Goal: Task Accomplishment & Management: Manage account settings

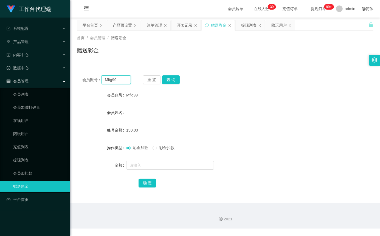
click at [117, 79] on input "Mfig99" at bounding box center [116, 80] width 29 height 9
paste input "jin19920506"
click at [176, 79] on button "查 询" at bounding box center [171, 80] width 18 height 9
drag, startPoint x: 123, startPoint y: 81, endPoint x: 102, endPoint y: 81, distance: 21.1
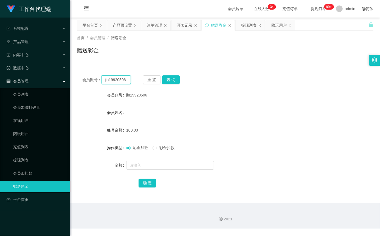
click at [90, 80] on div "会员账号： jin19920506" at bounding box center [106, 80] width 49 height 9
drag, startPoint x: 125, startPoint y: 82, endPoint x: 117, endPoint y: 60, distance: 24.0
click at [68, 75] on section "工作台代理端 系统配置 产品管理 产品列表 产品预设置 开奖记录 注单管理 即时注单 内容中心 站内信 公告列表 活动列表 数据中心 会员管理 会员列表 会员…" at bounding box center [190, 114] width 380 height 229
paste input "请耐心等待订单数据盈利点到达"
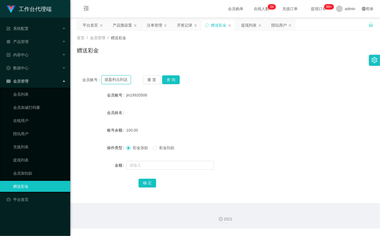
type input "jin19920506"
click at [171, 81] on button "查 询" at bounding box center [171, 80] width 18 height 9
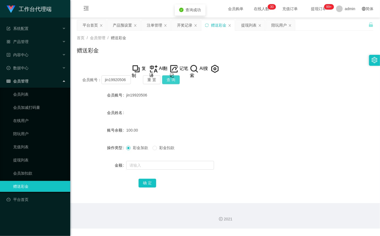
click at [171, 81] on button "查 询" at bounding box center [171, 80] width 18 height 9
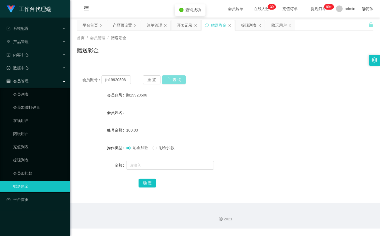
click at [171, 81] on button "查 询" at bounding box center [174, 80] width 24 height 9
click at [171, 81] on div "重 置 查 询" at bounding box center [167, 80] width 49 height 9
click at [121, 84] on input "jin19920506" at bounding box center [116, 80] width 29 height 9
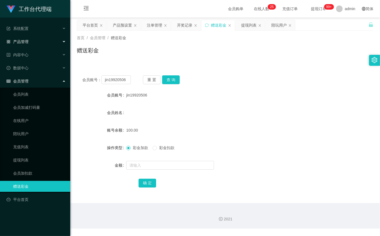
click at [34, 43] on div "产品管理" at bounding box center [35, 41] width 70 height 11
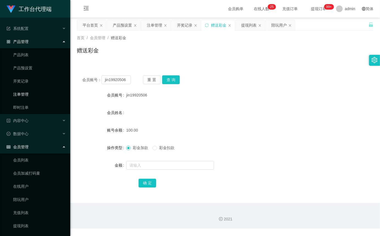
click at [35, 95] on link "注单管理" at bounding box center [39, 94] width 53 height 11
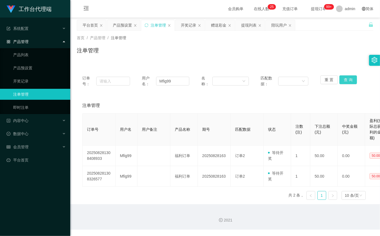
click at [350, 81] on button "查 询" at bounding box center [349, 80] width 18 height 9
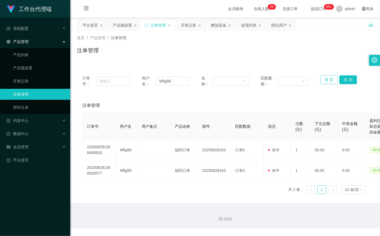
drag, startPoint x: 321, startPoint y: 83, endPoint x: 307, endPoint y: 81, distance: 14.4
click at [321, 82] on button "重 置" at bounding box center [330, 80] width 18 height 9
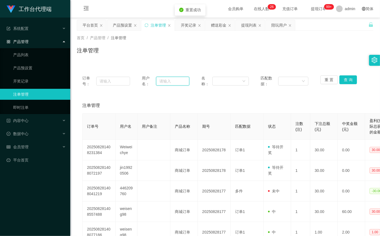
click at [178, 80] on input "text" at bounding box center [172, 81] width 33 height 9
paste input "jin19920506"
type input "jin19920506"
click at [348, 79] on button "查 询" at bounding box center [349, 80] width 18 height 9
drag, startPoint x: 182, startPoint y: 80, endPoint x: 149, endPoint y: 80, distance: 33.5
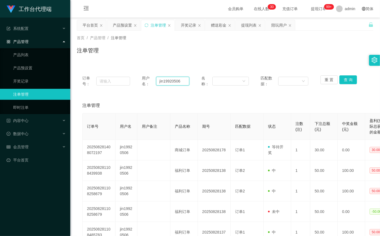
click at [149, 80] on div "用户名： jin19920506" at bounding box center [166, 82] width 48 height 12
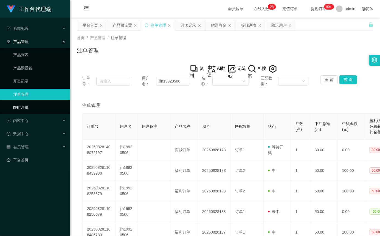
click at [38, 110] on link "即时注单" at bounding box center [39, 107] width 53 height 11
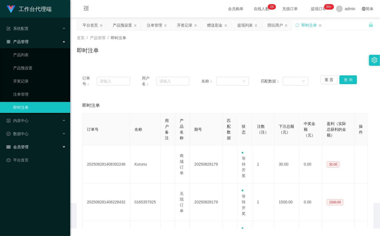
click at [41, 147] on div "会员管理" at bounding box center [35, 147] width 70 height 11
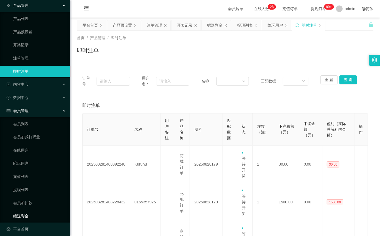
scroll to position [40, 0]
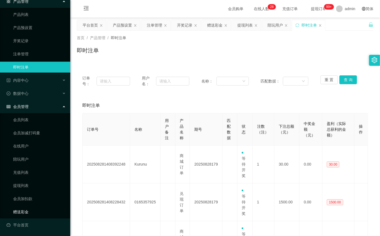
click at [30, 209] on link "赠送彩金" at bounding box center [39, 212] width 53 height 11
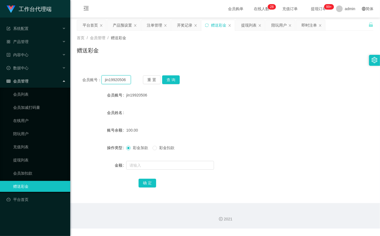
click at [127, 79] on input "jin19920506" at bounding box center [116, 80] width 29 height 9
click at [175, 78] on button "查 询" at bounding box center [171, 80] width 18 height 9
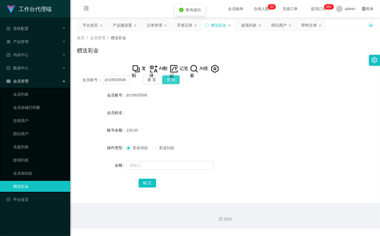
click at [175, 78] on button "查 询" at bounding box center [171, 80] width 18 height 9
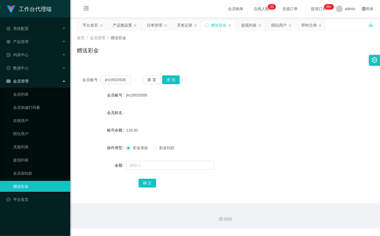
click at [131, 79] on div "会员账号： jin19920506 重 置 查 询" at bounding box center [225, 80] width 297 height 9
click at [125, 80] on input "jin19920506" at bounding box center [116, 80] width 29 height 9
paste input "81285503"
type input "81285503"
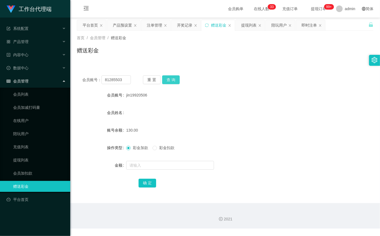
click at [163, 79] on button "查 询" at bounding box center [171, 80] width 18 height 9
click at [114, 82] on input "81285503" at bounding box center [116, 80] width 29 height 9
click at [31, 47] on div "产品管理" at bounding box center [35, 41] width 70 height 11
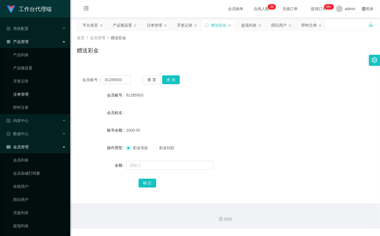
click at [29, 98] on link "注单管理" at bounding box center [39, 94] width 53 height 11
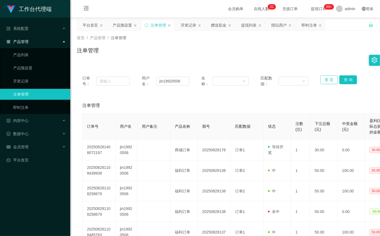
drag, startPoint x: 327, startPoint y: 78, endPoint x: 325, endPoint y: 78, distance: 2.8
click at [327, 78] on button "重 置" at bounding box center [330, 80] width 18 height 9
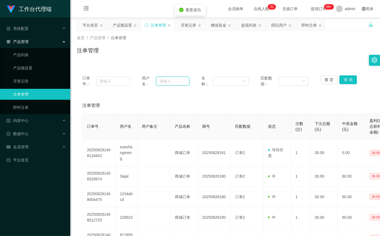
click at [174, 80] on input "text" at bounding box center [172, 81] width 33 height 9
paste input "81285503"
type input "81285503"
click at [346, 82] on button "查 询" at bounding box center [349, 80] width 18 height 9
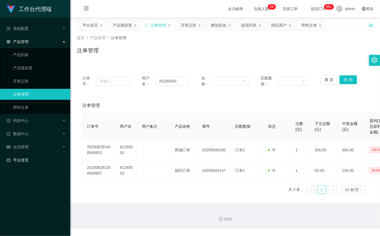
click at [26, 160] on link "平台首页" at bounding box center [36, 160] width 59 height 11
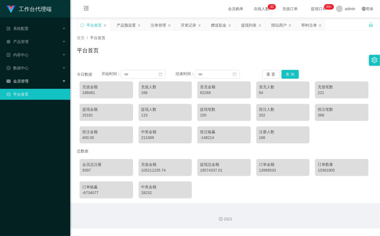
click at [28, 80] on span "会员管理" at bounding box center [18, 81] width 22 height 4
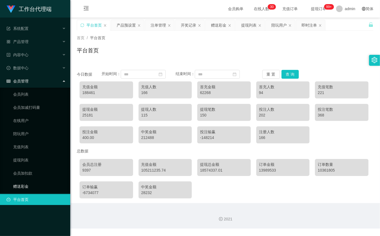
click at [29, 189] on link "赠送彩金" at bounding box center [39, 186] width 53 height 11
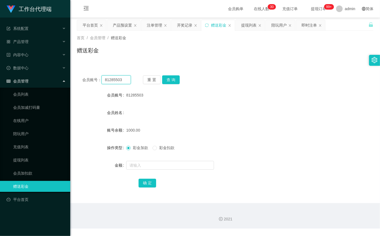
click at [125, 82] on input "81285503" at bounding box center [116, 80] width 29 height 9
paste input "722535"
type input "81722535"
click at [171, 77] on button "查 询" at bounding box center [171, 80] width 18 height 9
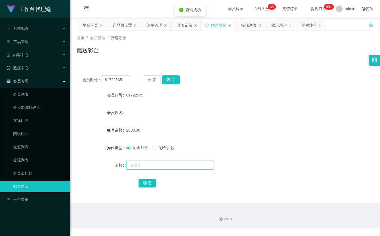
click at [152, 167] on input "text" at bounding box center [170, 165] width 88 height 9
type input "4000"
click at [147, 188] on button "确 定" at bounding box center [148, 183] width 18 height 9
drag, startPoint x: 124, startPoint y: 83, endPoint x: 90, endPoint y: 78, distance: 33.8
click at [90, 78] on div "会员账号： 81722535" at bounding box center [106, 80] width 49 height 9
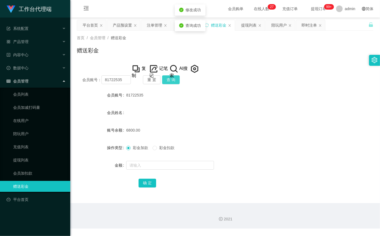
click at [173, 80] on button "查 询" at bounding box center [171, 80] width 18 height 9
click at [179, 83] on div "重 置 查 询" at bounding box center [167, 80] width 49 height 9
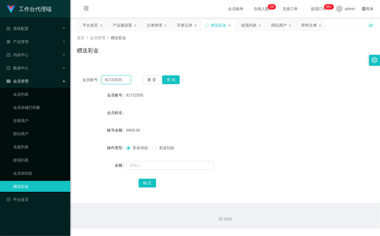
click at [120, 83] on input "81722535" at bounding box center [116, 80] width 29 height 9
click at [169, 80] on button "查 询" at bounding box center [171, 80] width 18 height 9
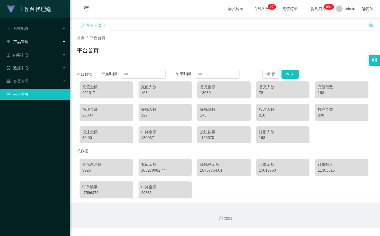
click at [23, 44] on div "产品管理" at bounding box center [35, 41] width 70 height 11
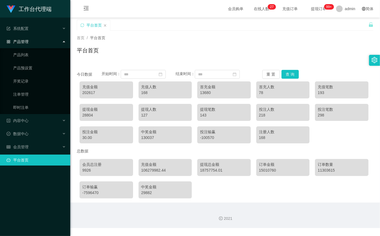
click at [28, 44] on div "产品管理" at bounding box center [35, 41] width 70 height 11
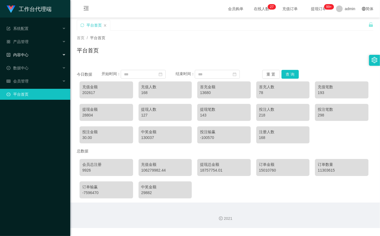
click at [30, 56] on div "内容中心" at bounding box center [35, 54] width 70 height 11
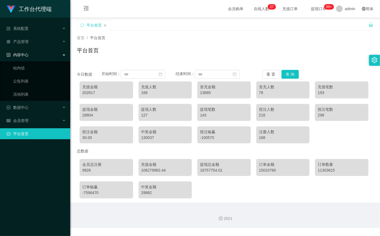
click at [32, 57] on div "内容中心" at bounding box center [35, 54] width 70 height 11
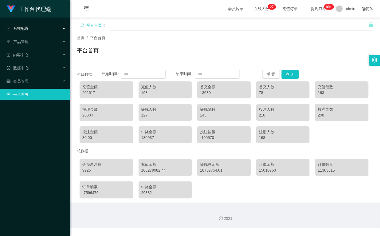
click at [26, 29] on span "系统配置" at bounding box center [18, 28] width 22 height 4
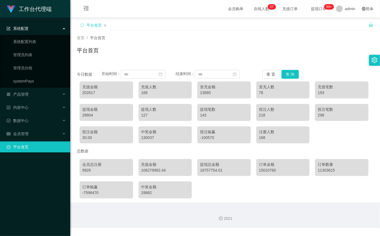
click at [27, 31] on div "系统配置" at bounding box center [35, 28] width 70 height 11
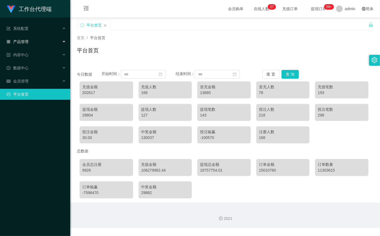
click at [31, 43] on div "产品管理" at bounding box center [35, 41] width 70 height 11
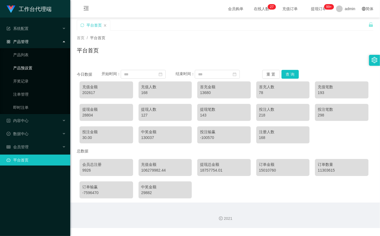
click at [37, 66] on link "产品预设置" at bounding box center [39, 68] width 53 height 11
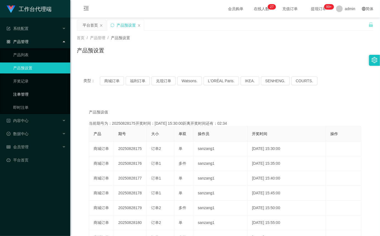
drag, startPoint x: 31, startPoint y: 92, endPoint x: 40, endPoint y: 94, distance: 9.1
click at [31, 92] on link "注单管理" at bounding box center [39, 94] width 53 height 11
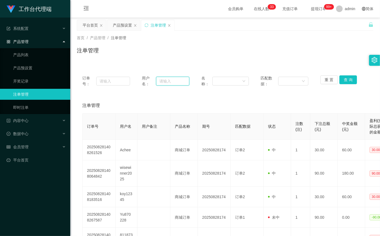
click at [177, 82] on input "text" at bounding box center [172, 81] width 33 height 9
paste input "jin19920506"
type input "jin19920506"
click at [341, 79] on button "查 询" at bounding box center [349, 80] width 18 height 9
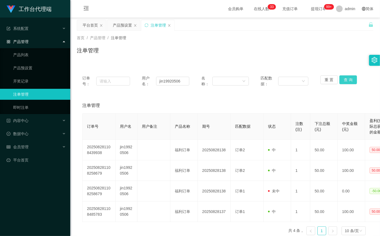
click at [346, 80] on button "查 询" at bounding box center [349, 80] width 18 height 9
click at [347, 80] on button "查 询" at bounding box center [349, 80] width 18 height 9
click at [347, 80] on div "重 置 查 询" at bounding box center [345, 82] width 48 height 12
click at [347, 80] on button "查 询" at bounding box center [349, 80] width 18 height 9
click at [347, 80] on div "重 置 查 询" at bounding box center [345, 82] width 48 height 12
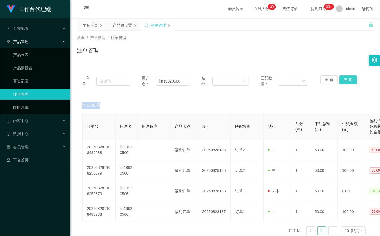
click at [347, 80] on button "查 询" at bounding box center [349, 80] width 18 height 9
click at [347, 80] on div "重 置 查 询" at bounding box center [345, 82] width 48 height 12
click at [184, 80] on input "jin19920506" at bounding box center [172, 81] width 33 height 9
click at [343, 79] on button "查 询" at bounding box center [349, 80] width 18 height 9
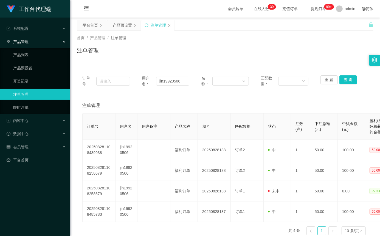
click at [343, 81] on div "重 置 查 询" at bounding box center [345, 82] width 48 height 12
drag, startPoint x: 343, startPoint y: 81, endPoint x: 325, endPoint y: 96, distance: 23.2
click at [343, 81] on button "查 询" at bounding box center [349, 80] width 18 height 9
click at [349, 79] on button "查 询" at bounding box center [349, 80] width 18 height 9
click at [345, 79] on button "查 询" at bounding box center [349, 80] width 18 height 9
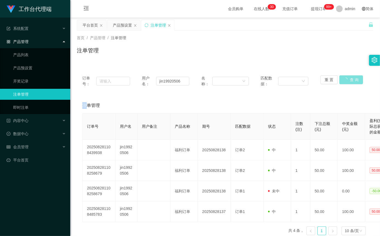
click at [345, 79] on div "重 置 查 询" at bounding box center [345, 82] width 48 height 12
click at [345, 79] on button "查 询" at bounding box center [349, 80] width 18 height 9
click at [345, 81] on button "查 询" at bounding box center [349, 80] width 18 height 9
click at [345, 81] on div "重 置 查 询" at bounding box center [345, 82] width 48 height 12
click at [185, 81] on input "jin19920506" at bounding box center [172, 81] width 33 height 9
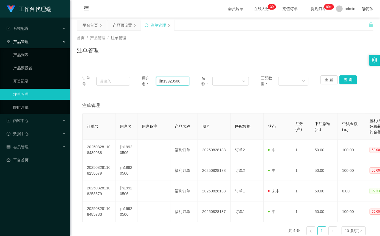
click at [185, 81] on input "jin19920506" at bounding box center [172, 81] width 33 height 9
click at [323, 79] on button "重 置" at bounding box center [330, 80] width 18 height 9
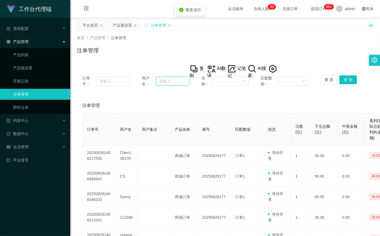
click at [179, 81] on input "text" at bounding box center [172, 81] width 33 height 9
paste input "jin19920506"
type input "jin19920506"
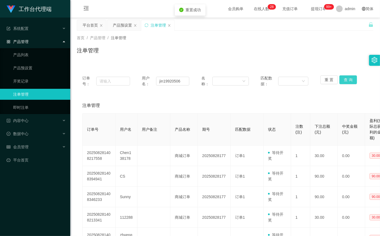
click at [348, 78] on button "查 询" at bounding box center [349, 80] width 18 height 9
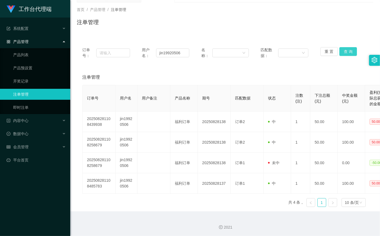
scroll to position [29, 0]
click at [28, 32] on div "系统配置" at bounding box center [35, 28] width 70 height 11
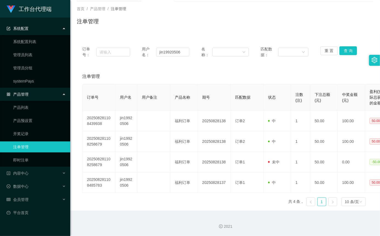
click at [30, 28] on div "系统配置" at bounding box center [35, 28] width 70 height 11
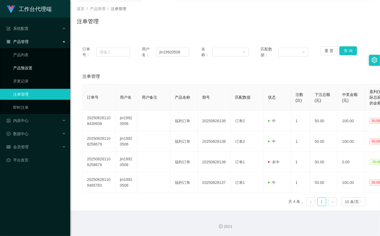
click at [26, 63] on link "产品预设置" at bounding box center [39, 68] width 53 height 11
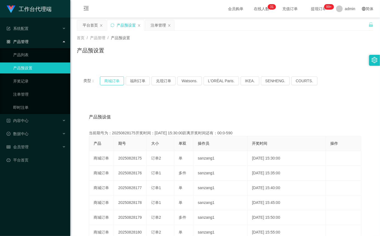
click at [107, 85] on button "商城订单" at bounding box center [112, 81] width 24 height 9
click at [107, 84] on button "商城订单" at bounding box center [112, 81] width 24 height 9
click at [111, 83] on button "商城订单" at bounding box center [112, 81] width 24 height 9
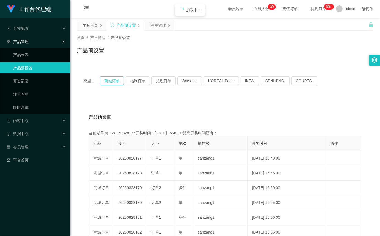
click at [111, 83] on button "商城订单" at bounding box center [112, 81] width 24 height 9
click at [25, 40] on span "产品管理" at bounding box center [18, 42] width 22 height 4
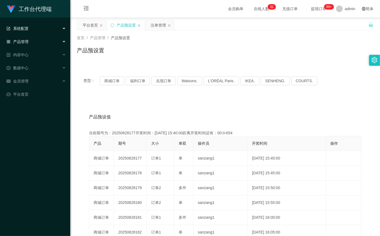
click at [26, 32] on div "系统配置" at bounding box center [35, 28] width 70 height 11
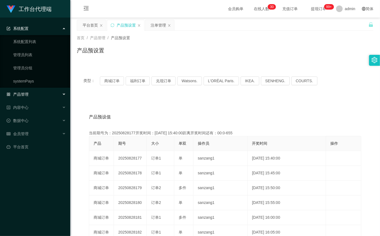
click at [31, 31] on div "系统配置" at bounding box center [35, 28] width 70 height 11
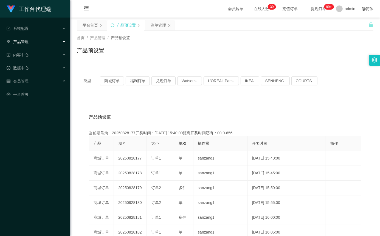
click at [33, 41] on div "产品管理" at bounding box center [35, 41] width 70 height 11
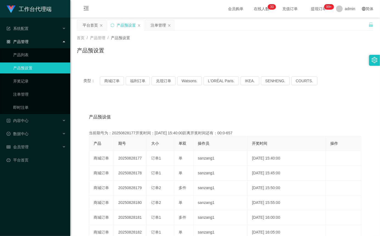
click at [32, 71] on link "产品预设置" at bounding box center [39, 68] width 53 height 11
click at [107, 83] on button "商城订单" at bounding box center [112, 81] width 24 height 9
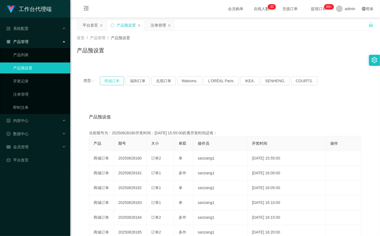
click at [107, 83] on button "商城订单" at bounding box center [112, 81] width 24 height 9
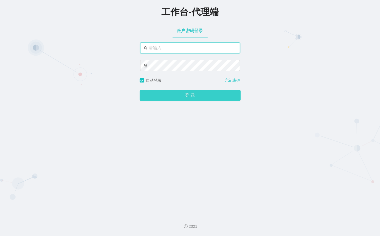
type input "admin"
click at [200, 97] on button "登 录" at bounding box center [190, 95] width 101 height 11
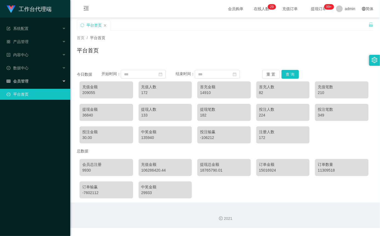
click at [30, 77] on div "会员管理" at bounding box center [35, 81] width 70 height 11
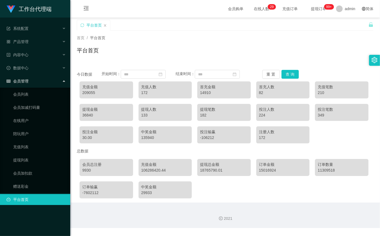
click at [31, 84] on div "会员管理" at bounding box center [35, 81] width 70 height 11
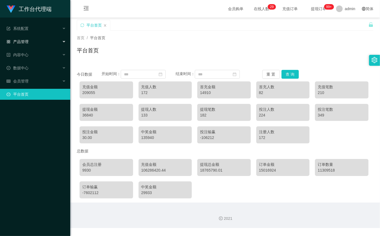
click at [29, 42] on div "产品管理" at bounding box center [35, 41] width 70 height 11
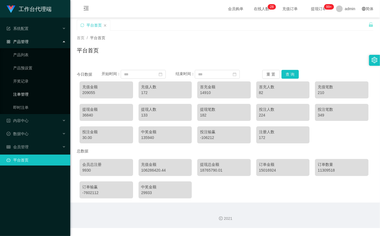
click at [37, 94] on link "注单管理" at bounding box center [39, 94] width 53 height 11
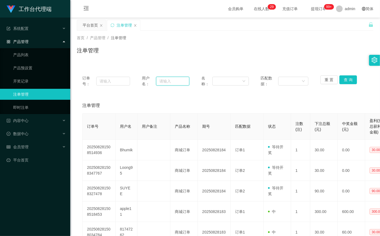
click at [173, 79] on input "text" at bounding box center [172, 81] width 33 height 9
paste input "81722535"
type input "81722535"
click at [174, 81] on input "81722535" at bounding box center [172, 81] width 33 height 9
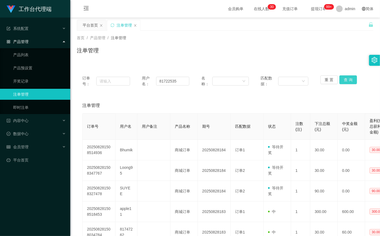
click at [345, 82] on button "查 询" at bounding box center [349, 80] width 18 height 9
click at [345, 78] on button "查 询" at bounding box center [349, 80] width 18 height 9
click at [179, 82] on input "81722535" at bounding box center [172, 81] width 33 height 9
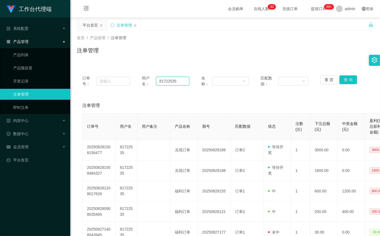
click at [169, 83] on input "81722535" at bounding box center [172, 81] width 33 height 9
click at [37, 150] on div "会员管理" at bounding box center [35, 147] width 70 height 11
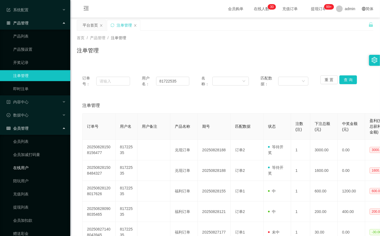
scroll to position [29, 0]
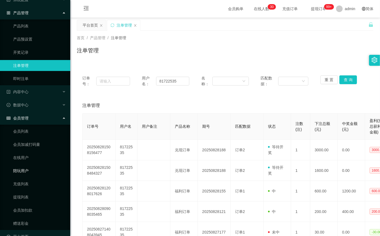
click at [36, 166] on link "陪玩用户" at bounding box center [39, 171] width 53 height 11
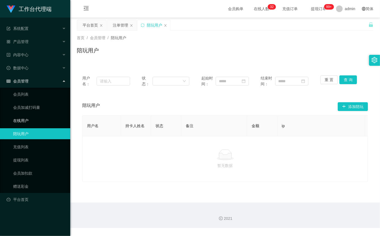
click at [33, 125] on link "在线用户" at bounding box center [39, 120] width 53 height 11
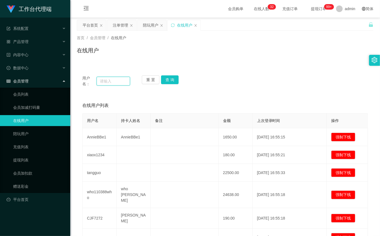
click at [119, 83] on input "text" at bounding box center [113, 81] width 33 height 9
paste input "81722535"
type input "81722535"
click at [169, 76] on button "查 询" at bounding box center [170, 80] width 18 height 9
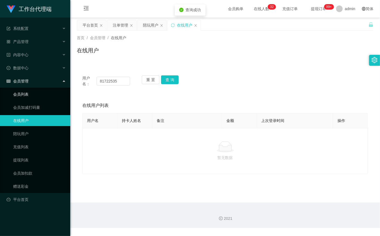
click at [40, 97] on link "会员列表" at bounding box center [39, 94] width 53 height 11
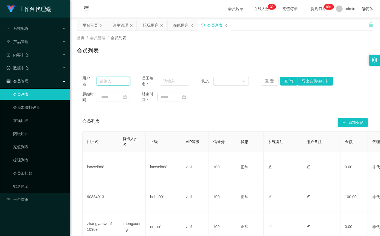
click at [117, 82] on input "text" at bounding box center [113, 81] width 33 height 9
paste input "81722535"
type input "81722535"
click at [286, 82] on button "查 询" at bounding box center [289, 81] width 18 height 9
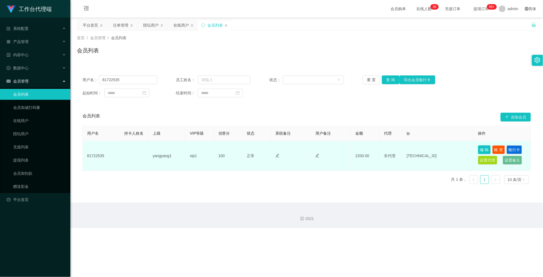
click at [380, 148] on button "编 辑" at bounding box center [484, 150] width 13 height 9
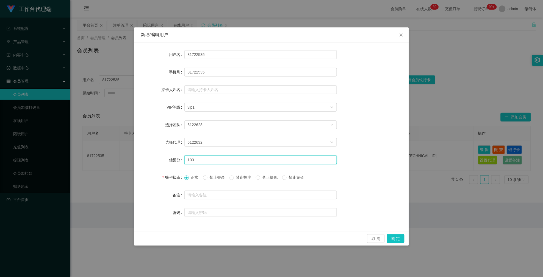
click at [232, 161] on input "100" at bounding box center [260, 160] width 152 height 9
type input "1"
type input "80"
click at [380, 236] on button "确 定" at bounding box center [396, 238] width 18 height 9
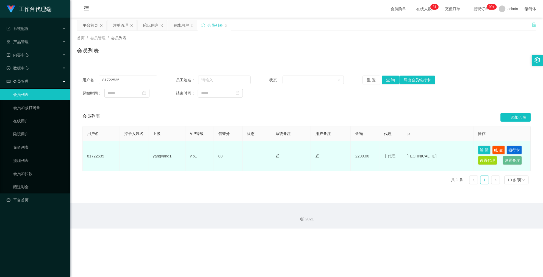
click at [99, 156] on td "81722535" at bounding box center [101, 156] width 37 height 30
copy td "81722535"
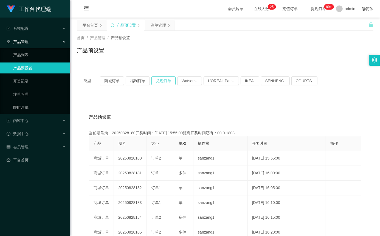
click at [166, 82] on button "兑现订单" at bounding box center [164, 81] width 24 height 9
